Goal: Task Accomplishment & Management: Complete application form

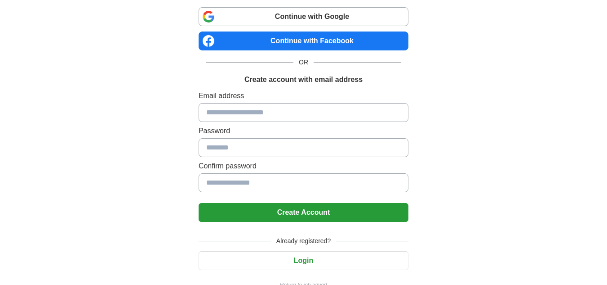
scroll to position [76, 0]
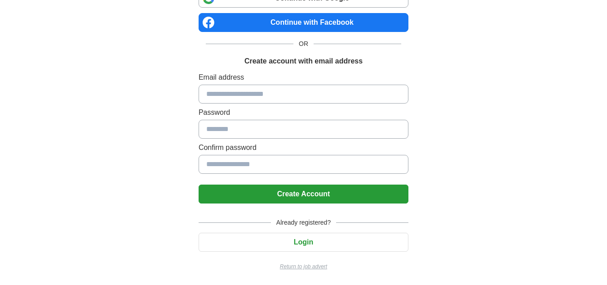
click at [270, 241] on button "Login" at bounding box center [304, 241] width 210 height 19
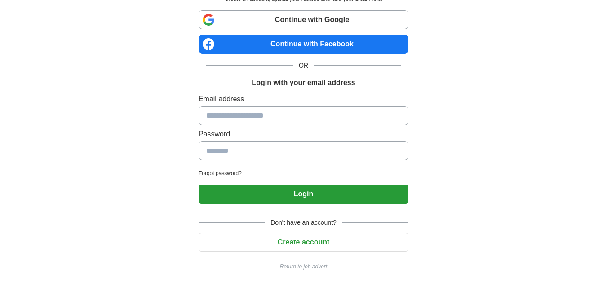
click at [237, 116] on input at bounding box center [304, 115] width 210 height 19
type input "**********"
click at [270, 151] on input "**********" at bounding box center [304, 150] width 210 height 19
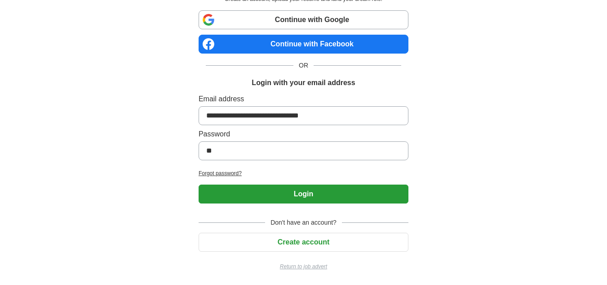
type input "*"
click at [466, 169] on div "**********" at bounding box center [303, 114] width 561 height 339
click at [332, 196] on button "Login" at bounding box center [304, 193] width 210 height 19
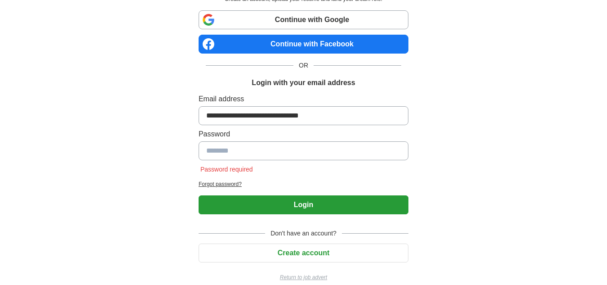
click at [290, 151] on input at bounding box center [304, 150] width 210 height 19
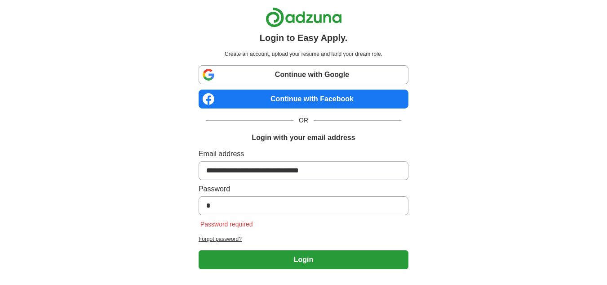
type input "*"
click at [276, 175] on input "**********" at bounding box center [304, 170] width 210 height 19
click at [235, 209] on input "*" at bounding box center [304, 205] width 210 height 19
click at [235, 209] on input at bounding box center [304, 205] width 210 height 19
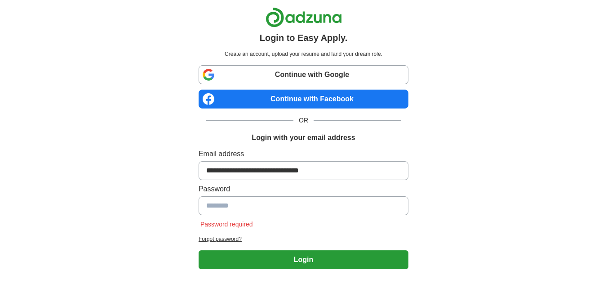
type input "**********"
click at [256, 262] on button "Login" at bounding box center [304, 259] width 210 height 19
click at [272, 81] on link "Continue with Google" at bounding box center [304, 74] width 210 height 19
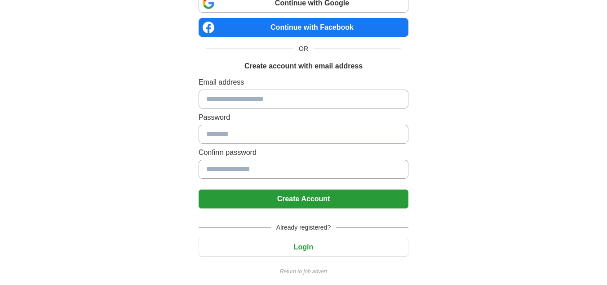
scroll to position [76, 0]
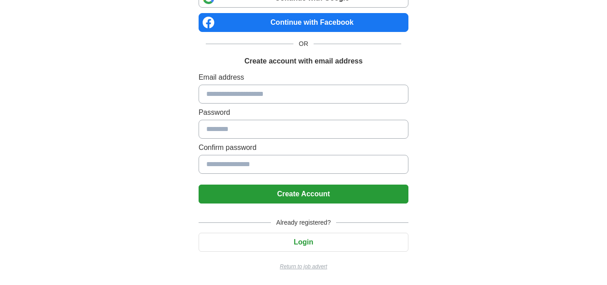
click at [256, 88] on input at bounding box center [304, 93] width 210 height 19
click at [278, 101] on input at bounding box center [304, 93] width 210 height 19
click at [293, 97] on input at bounding box center [304, 93] width 210 height 19
click at [286, 244] on button "Login" at bounding box center [304, 241] width 210 height 19
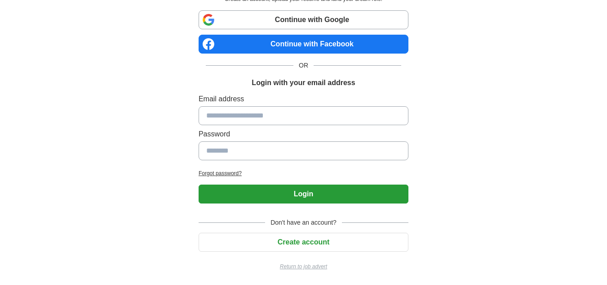
click at [311, 268] on p "Return to job advert" at bounding box center [304, 266] width 210 height 8
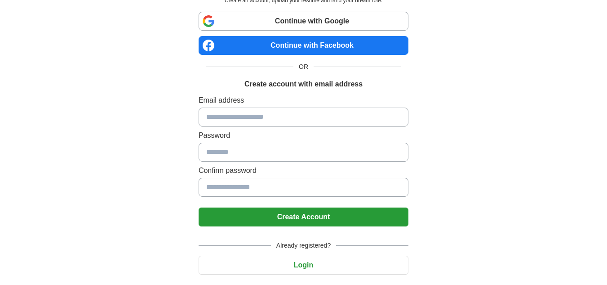
scroll to position [55, 0]
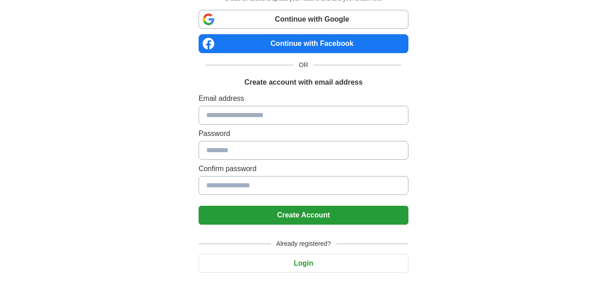
click at [252, 114] on input at bounding box center [304, 115] width 210 height 19
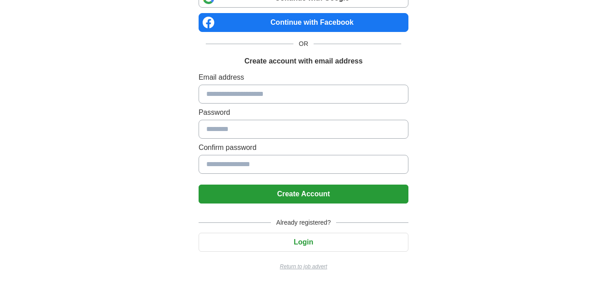
click at [285, 242] on button "Login" at bounding box center [304, 241] width 210 height 19
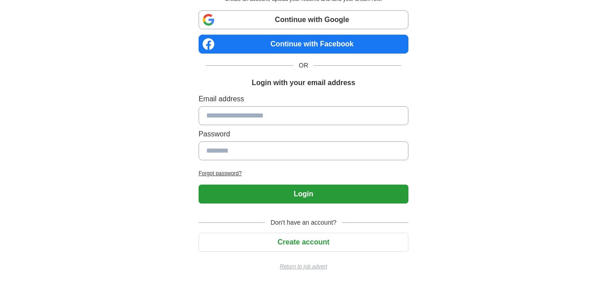
scroll to position [55, 0]
drag, startPoint x: 258, startPoint y: 108, endPoint x: 275, endPoint y: 133, distance: 30.3
click at [275, 133] on div "Email address Password" at bounding box center [304, 128] width 210 height 70
type input "**********"
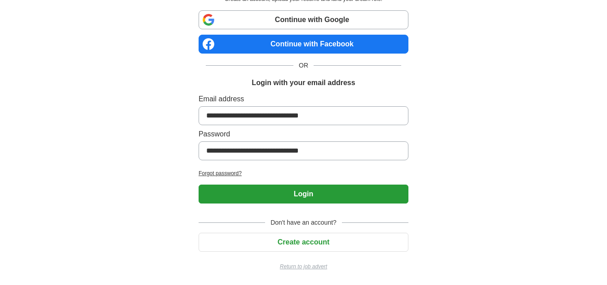
click at [255, 194] on button "Login" at bounding box center [304, 193] width 210 height 19
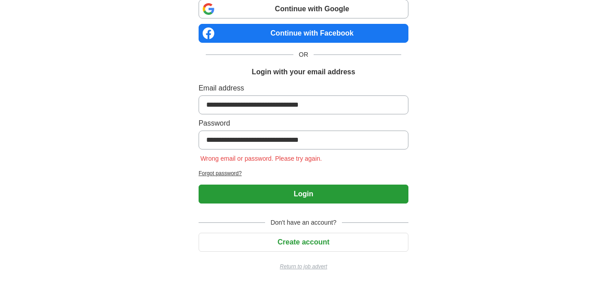
scroll to position [0, 0]
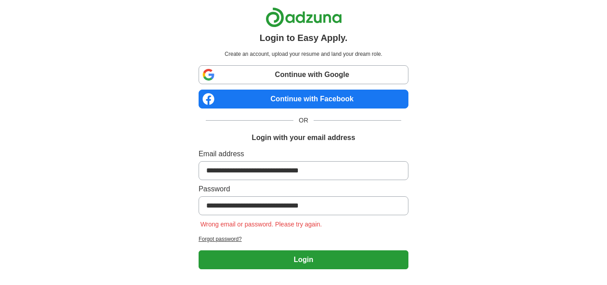
click at [336, 67] on link "Continue with Google" at bounding box center [304, 74] width 210 height 19
